Goal: Task Accomplishment & Management: Complete application form

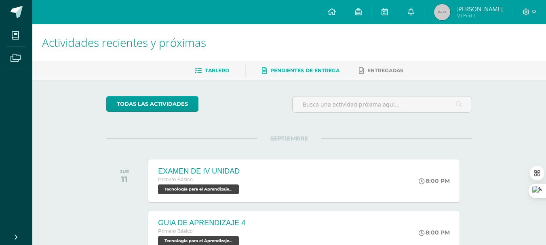
click at [312, 73] on span "Pendientes de entrega" at bounding box center [304, 70] width 69 height 6
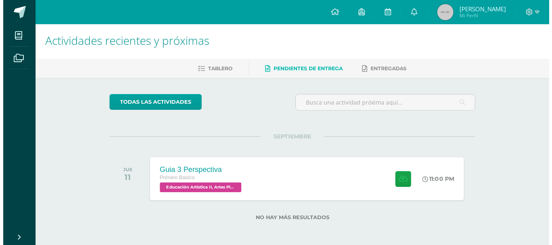
scroll to position [3, 0]
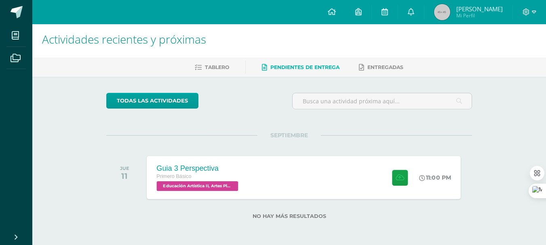
click at [353, 158] on div "Guia 3 Perspectiva Primero Básico Educación Artística II, Artes Plásticas 'B' 1…" at bounding box center [304, 177] width 314 height 43
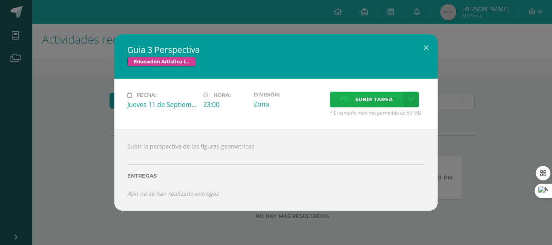
click at [401, 100] on label "Subir tarea" at bounding box center [367, 100] width 74 height 16
click at [0, 0] on input "Subir tarea" at bounding box center [0, 0] width 0 height 0
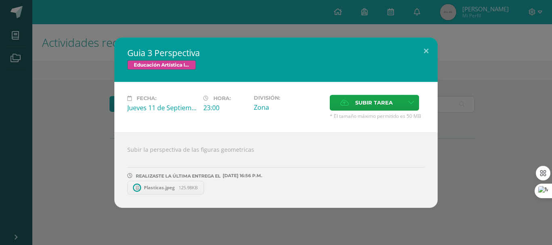
scroll to position [0, 0]
click at [182, 187] on span "125.98KB" at bounding box center [188, 188] width 19 height 6
